Goal: Task Accomplishment & Management: Use online tool/utility

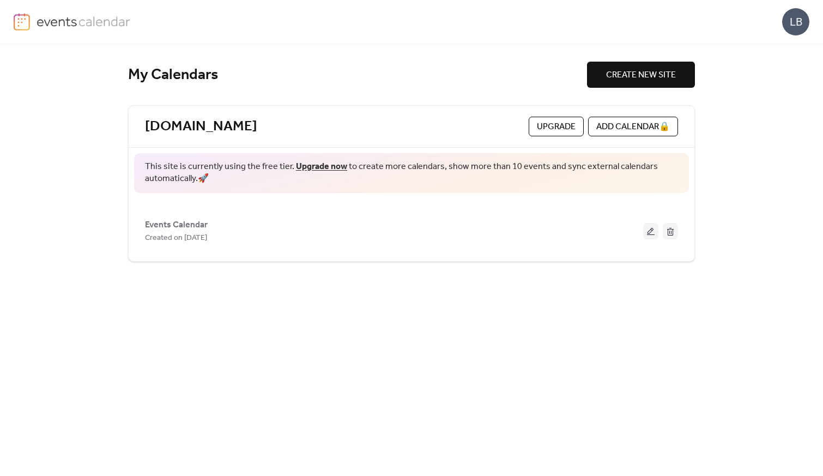
click at [649, 232] on button at bounding box center [650, 231] width 15 height 16
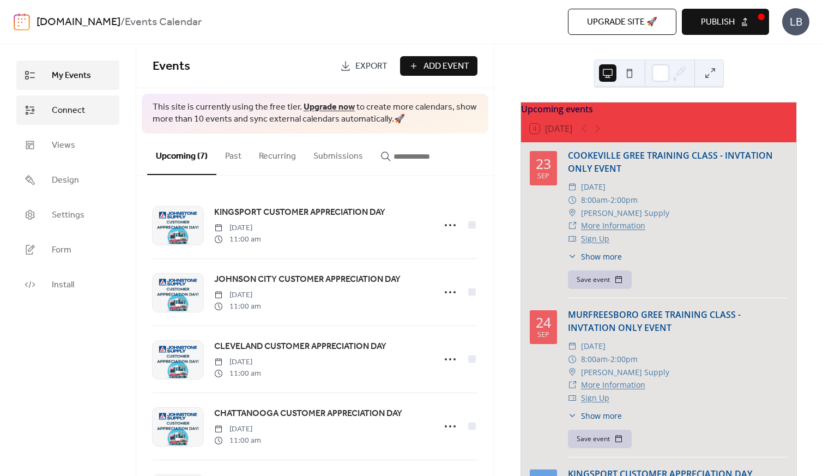
click at [64, 112] on span "Connect" at bounding box center [68, 110] width 33 height 13
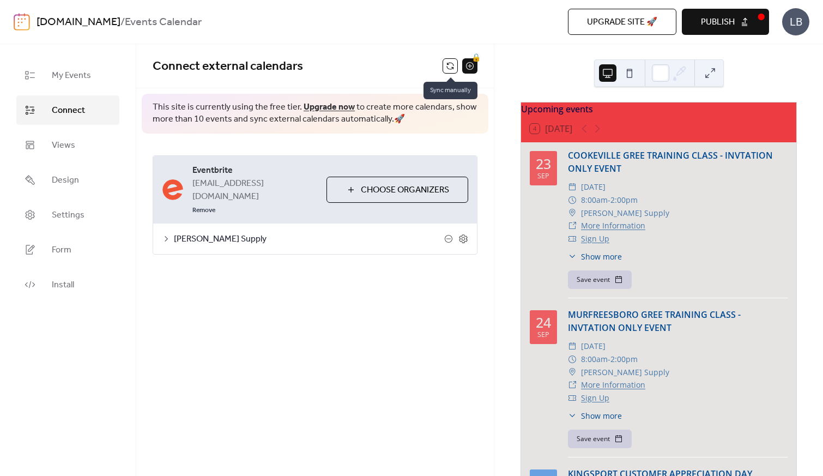
click at [448, 68] on button at bounding box center [449, 65] width 15 height 15
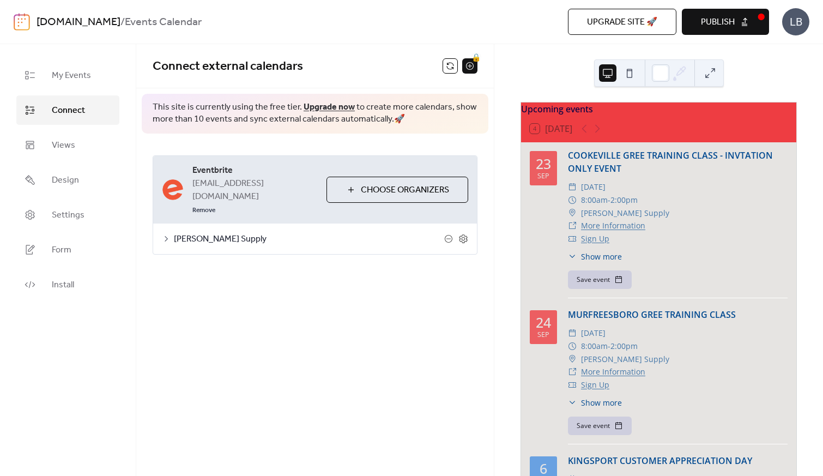
click at [372, 69] on span "Connect external calendars" at bounding box center [298, 67] width 290 height 22
click at [605, 408] on span "Show more" at bounding box center [601, 402] width 41 height 11
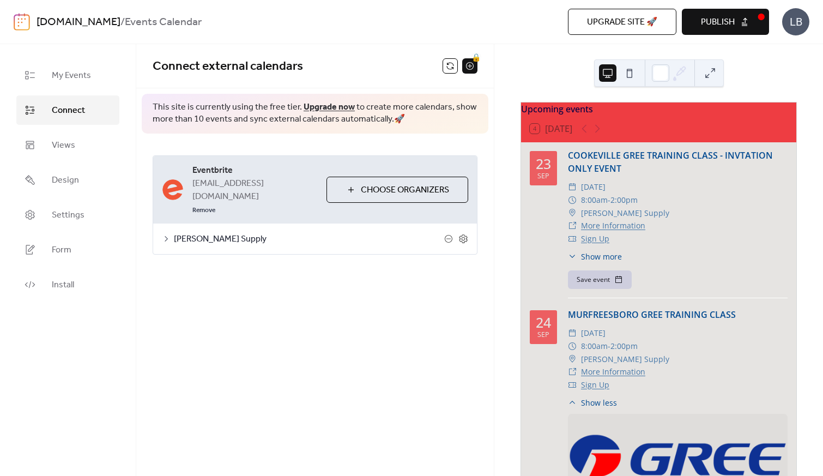
click at [387, 343] on div "**********" at bounding box center [314, 260] width 357 height 432
